Goal: Check status

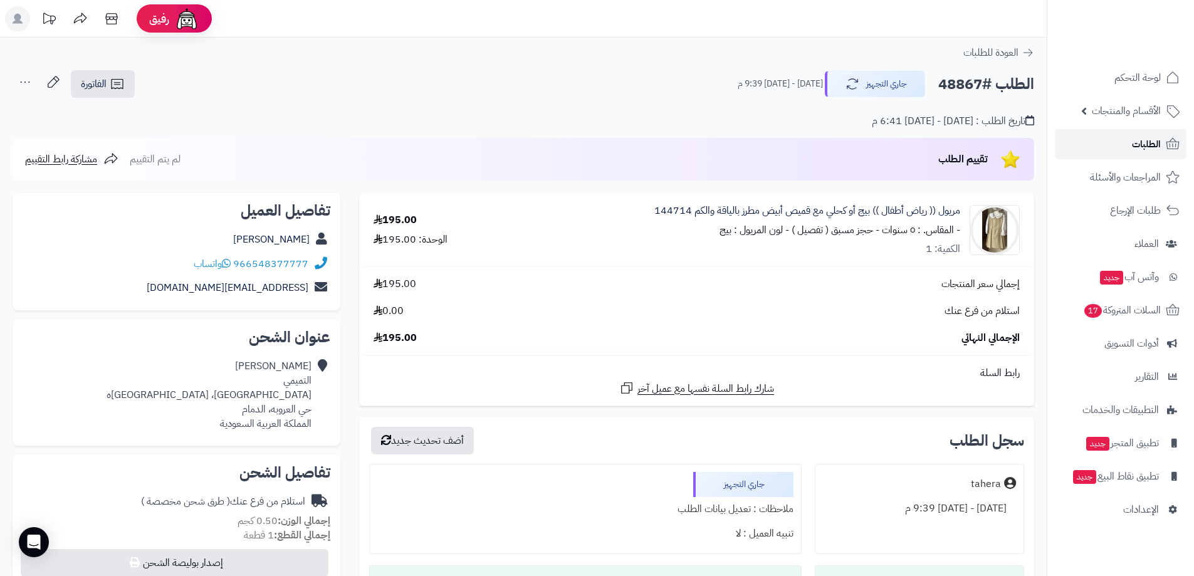
click at [1123, 152] on link "الطلبات" at bounding box center [1121, 144] width 132 height 30
